Goal: Task Accomplishment & Management: Use online tool/utility

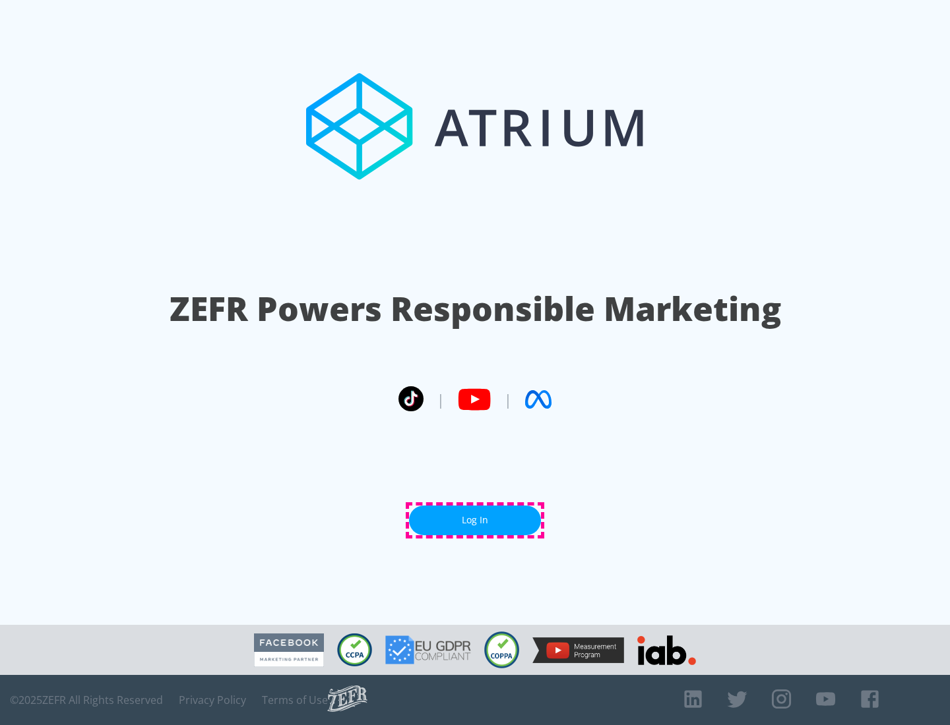
click at [475, 520] on link "Log In" at bounding box center [475, 521] width 132 height 30
